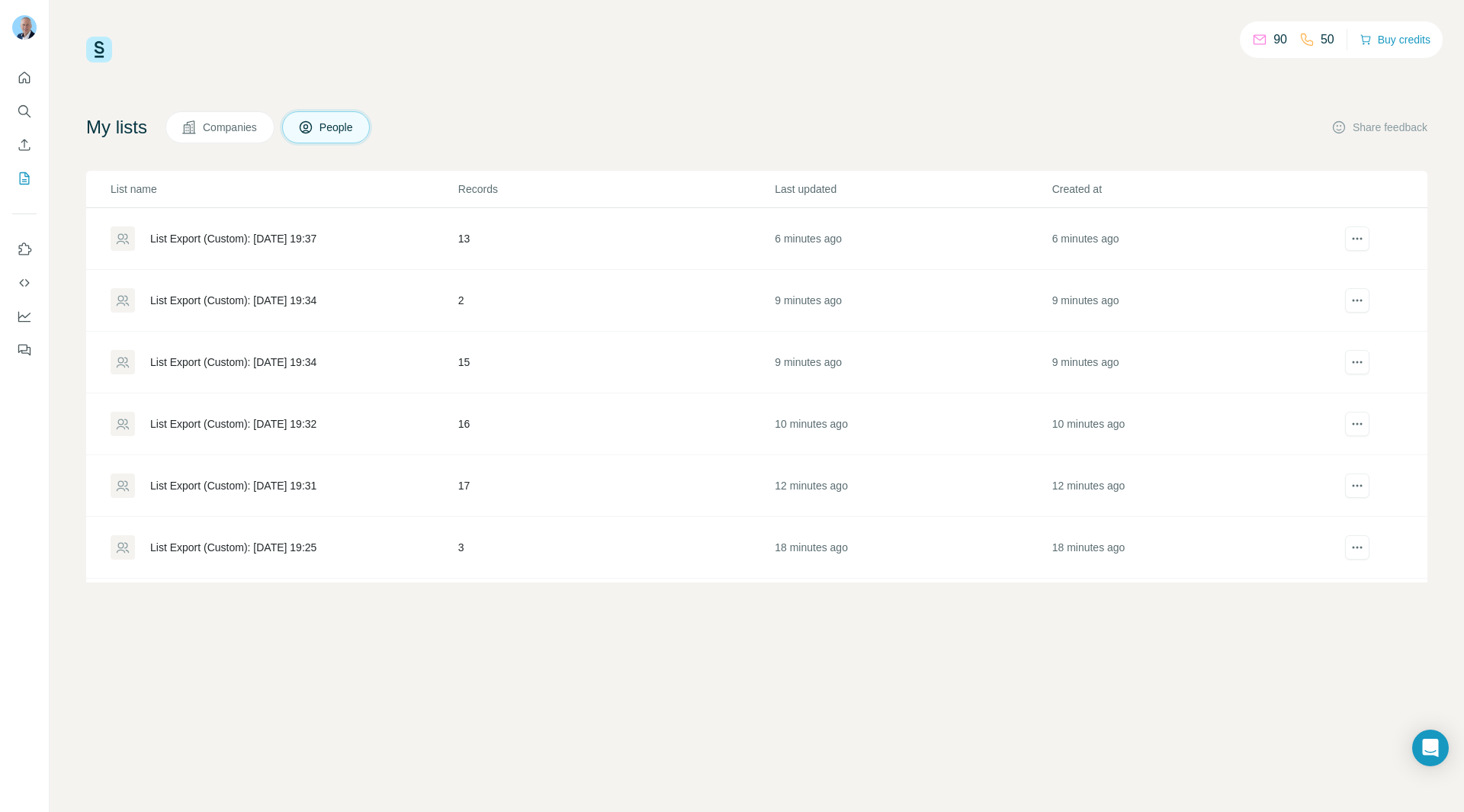
click at [38, 142] on div at bounding box center [24, 209] width 49 height 309
click at [34, 144] on button "Enrich CSV" at bounding box center [24, 144] width 24 height 27
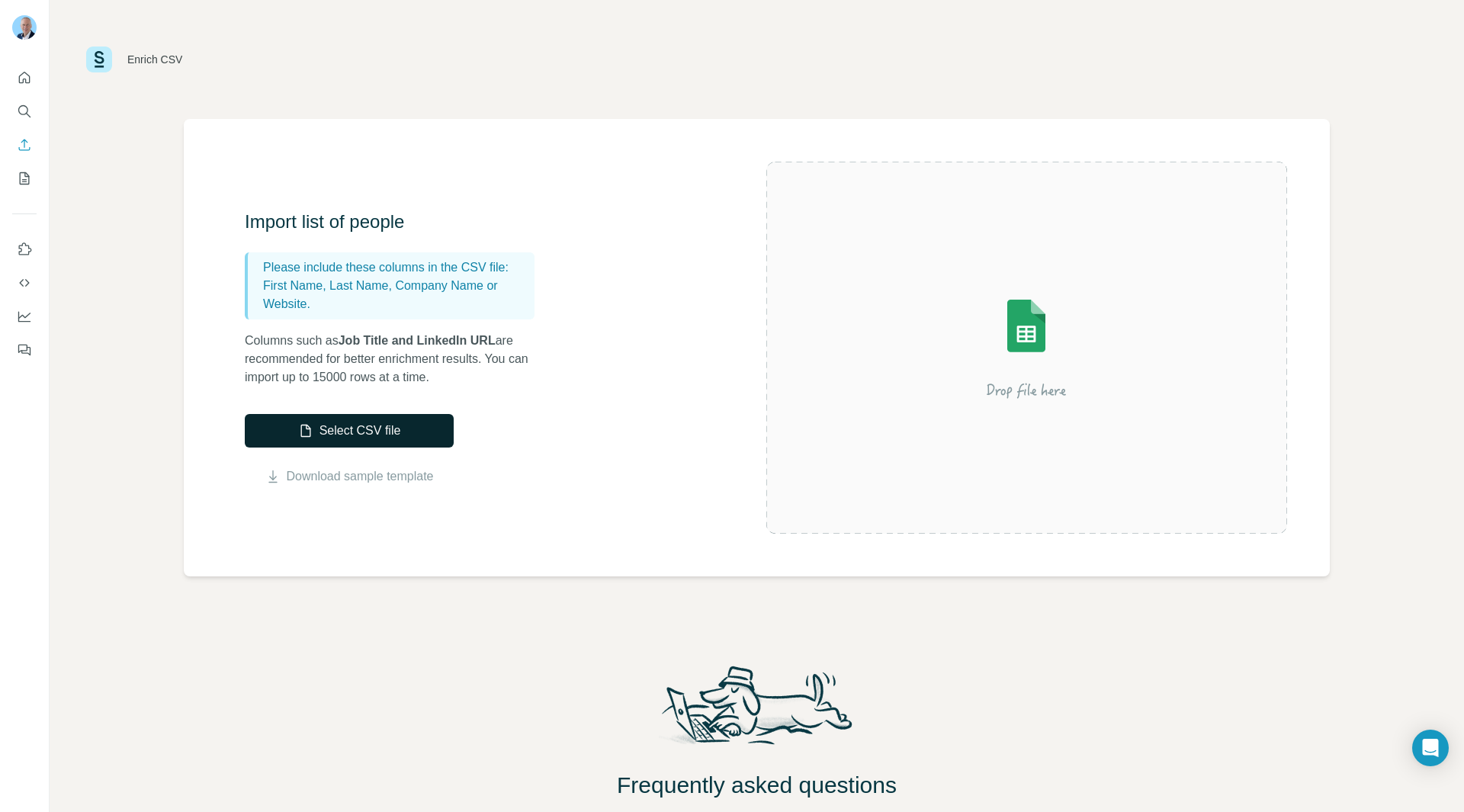
click at [373, 424] on button "Select CSV file" at bounding box center [349, 430] width 209 height 34
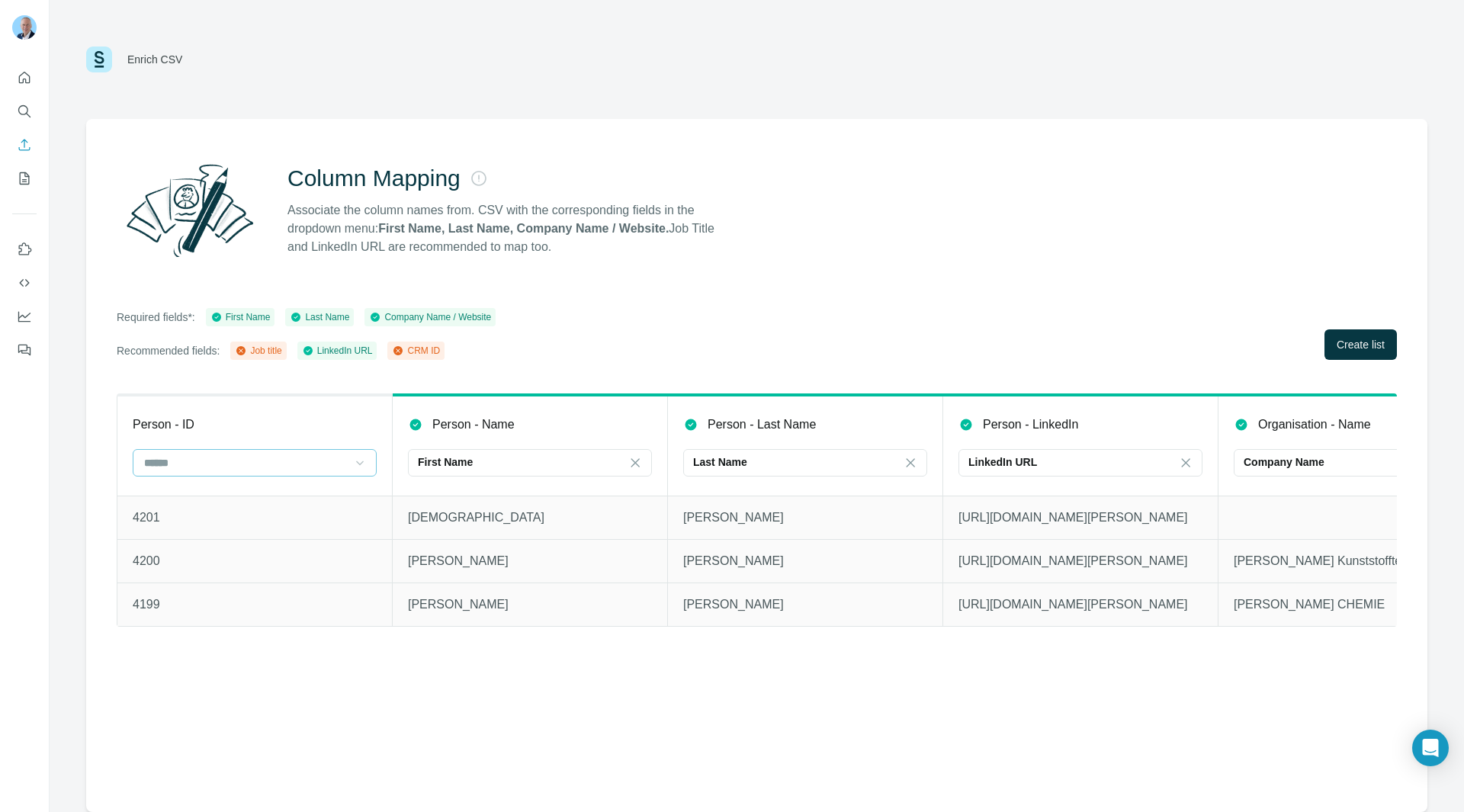
click at [357, 465] on icon at bounding box center [360, 463] width 16 height 16
click at [290, 542] on div "CRM ID" at bounding box center [254, 552] width 236 height 27
click at [1371, 346] on span "Create list" at bounding box center [1361, 344] width 48 height 16
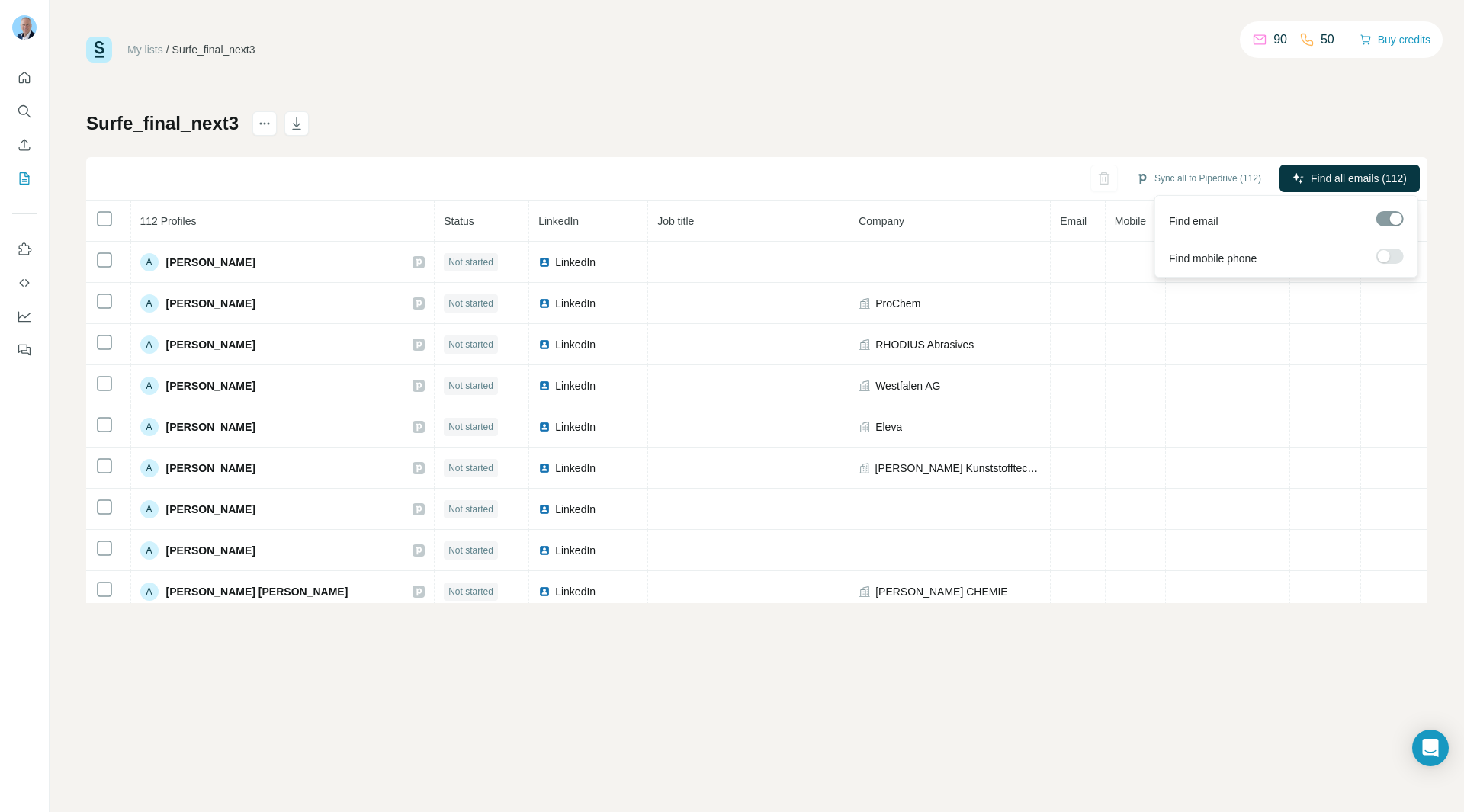
click at [1341, 175] on span "Find all emails (112)" at bounding box center [1359, 178] width 96 height 16
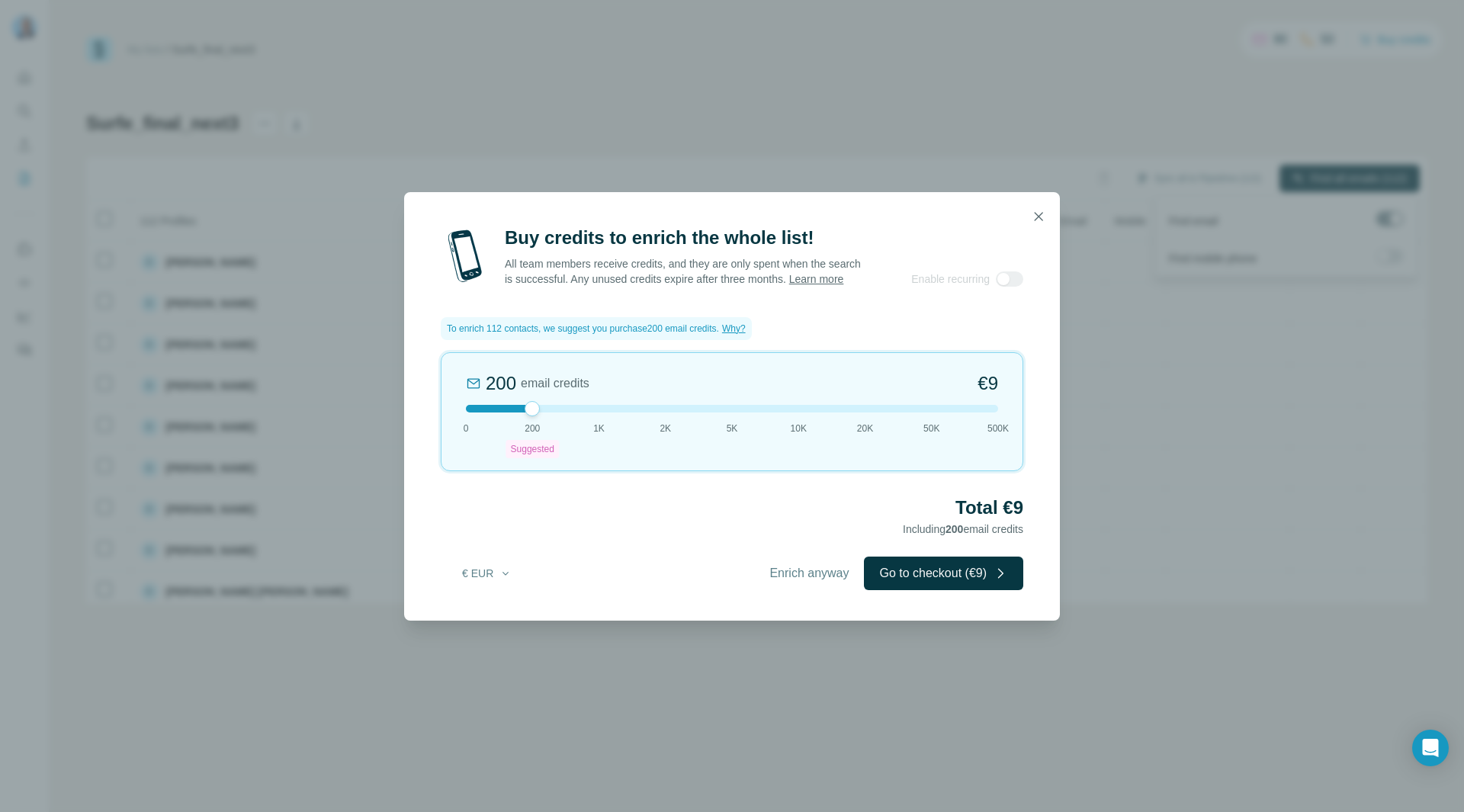
click at [903, 583] on button "Go to checkout (€9)" at bounding box center [943, 573] width 159 height 34
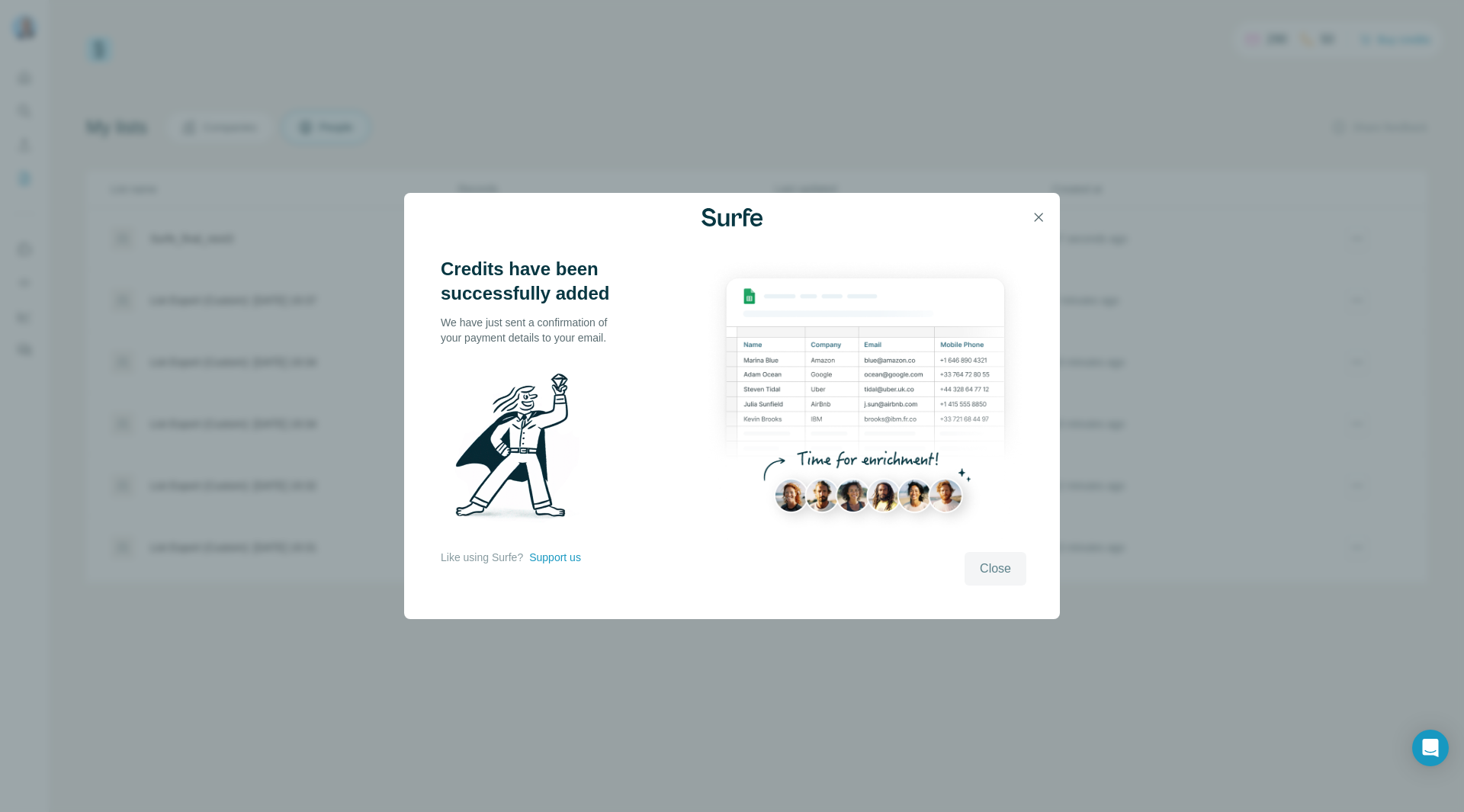
click at [976, 571] on button "Close" at bounding box center [995, 568] width 62 height 34
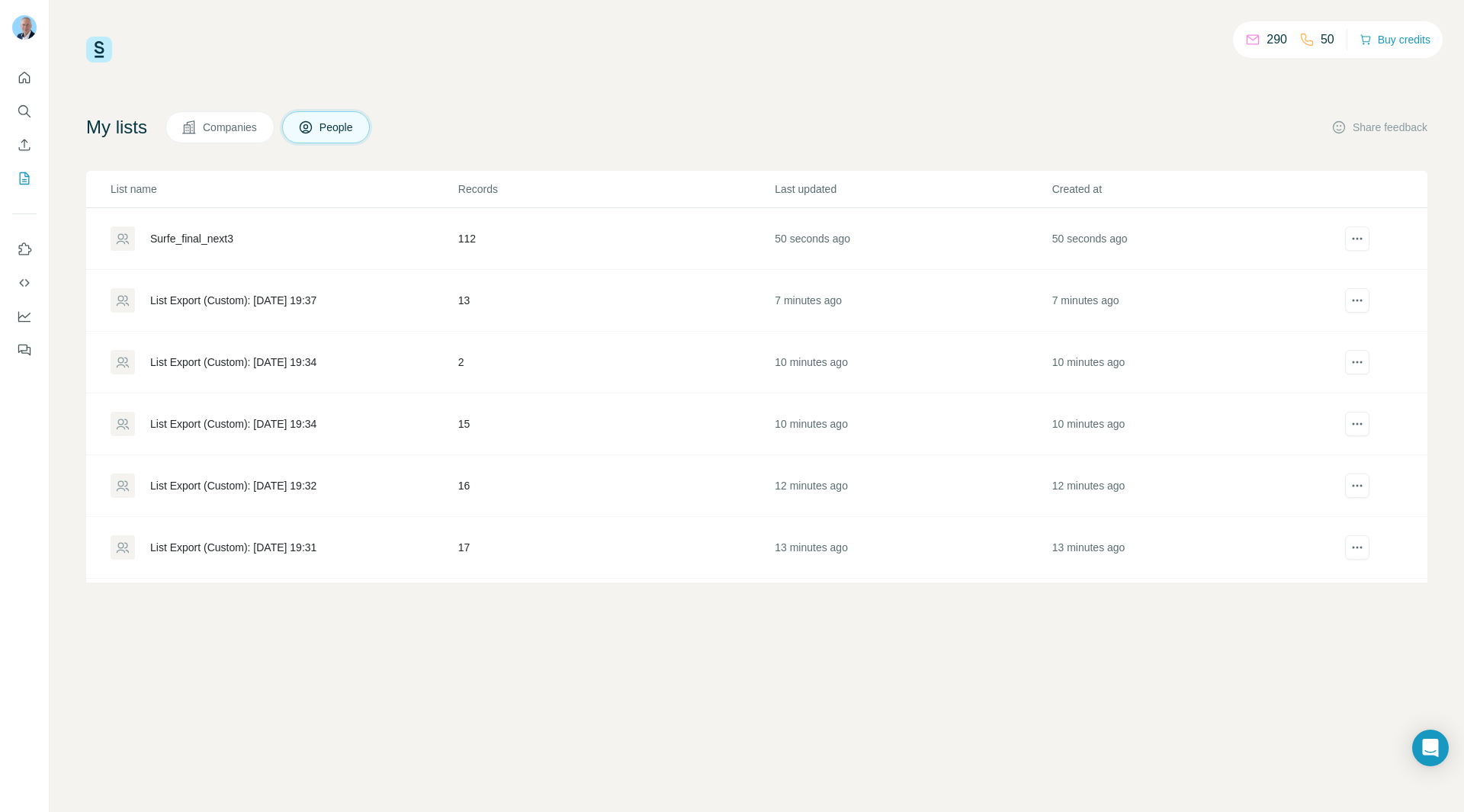
click at [165, 238] on div "Surfe_final_next3" at bounding box center [192, 238] width 83 height 16
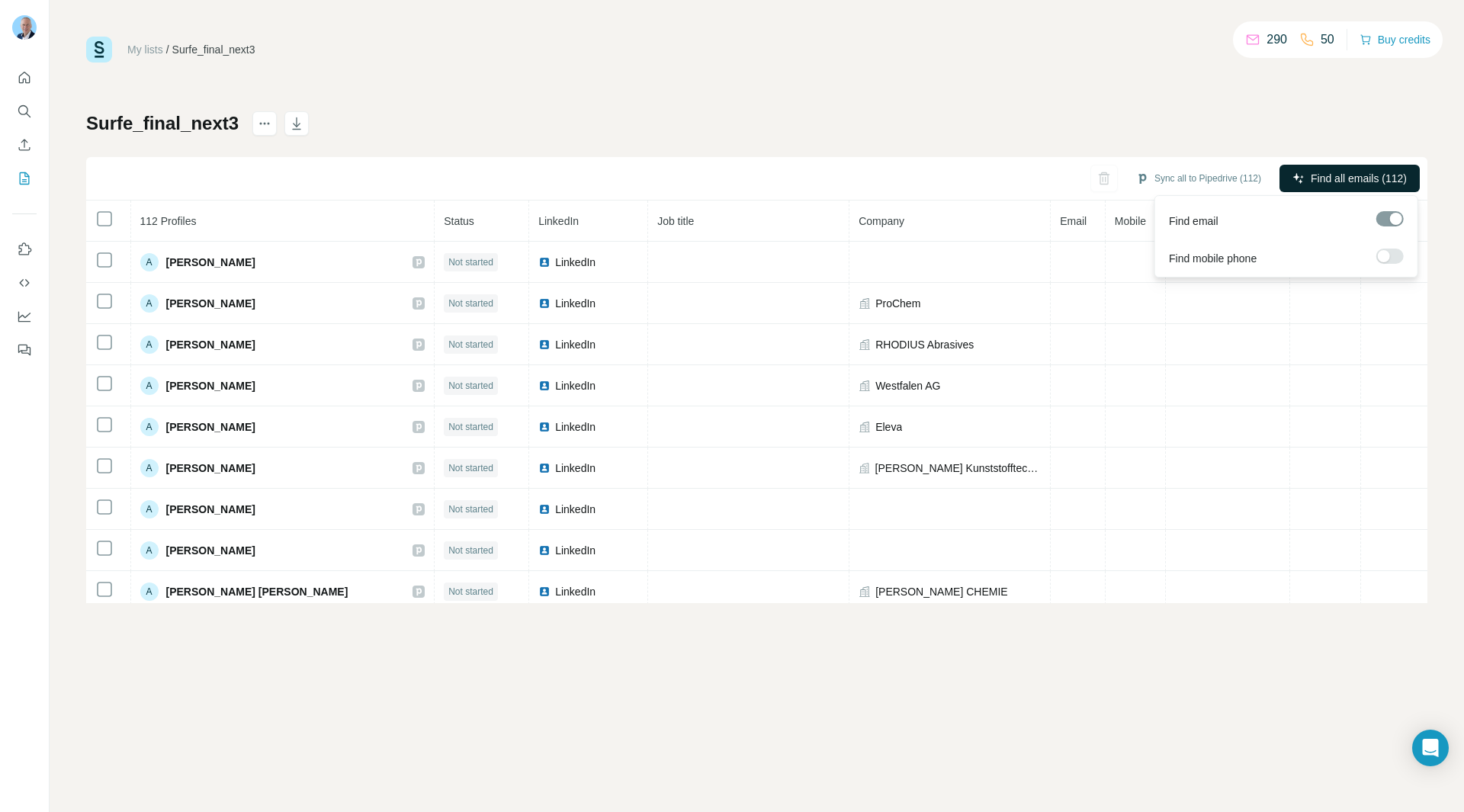
click at [1321, 181] on span "Find all emails (112)" at bounding box center [1359, 178] width 96 height 16
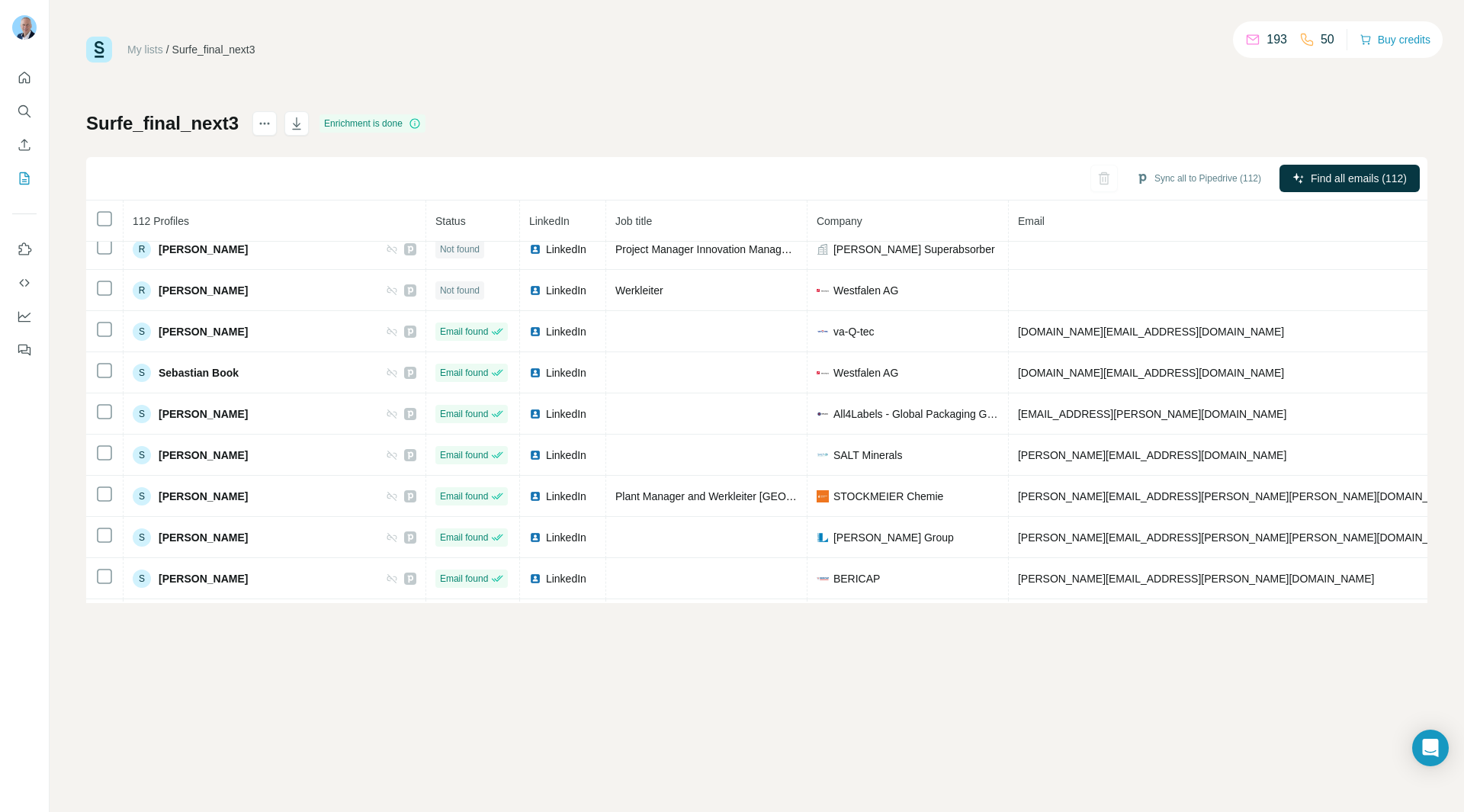
scroll to position [3733, 0]
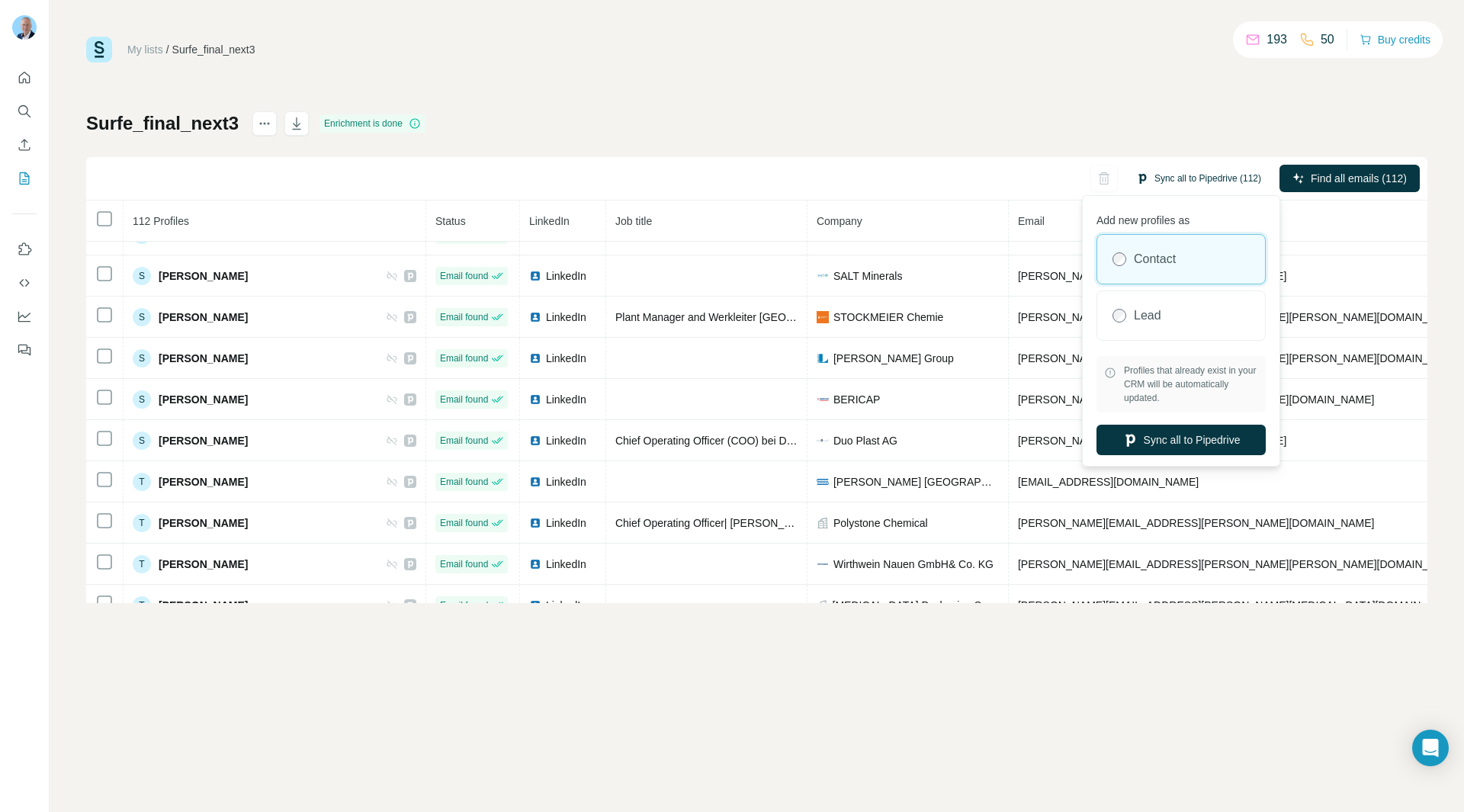
click at [1186, 178] on button "Sync all to Pipedrive (112)" at bounding box center [1199, 178] width 147 height 23
click at [1191, 442] on button "Sync all to Pipedrive" at bounding box center [1181, 440] width 169 height 30
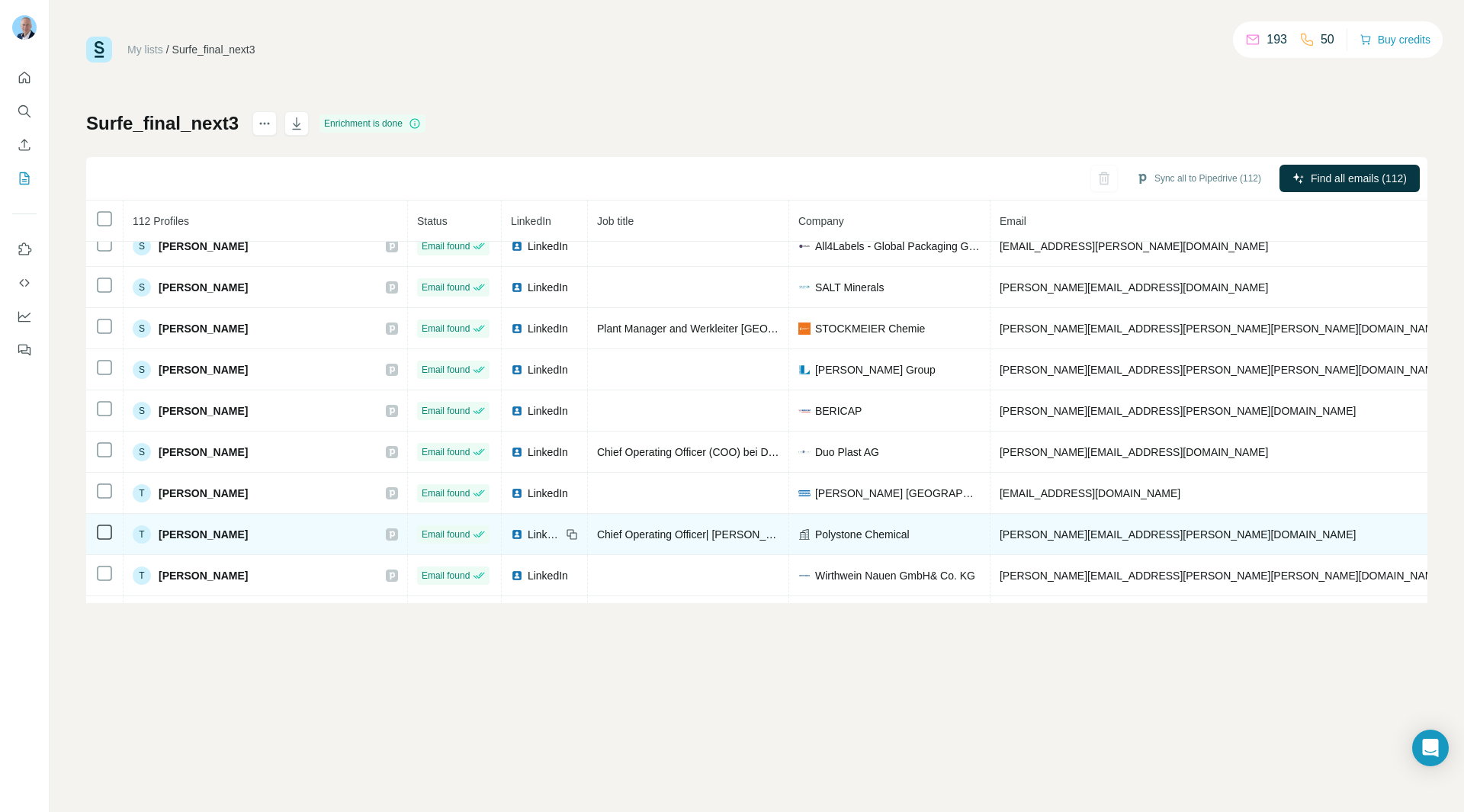
scroll to position [3687, 0]
